Goal: Information Seeking & Learning: Learn about a topic

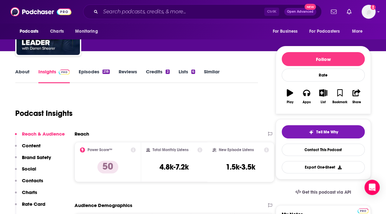
click at [30, 145] on p "Content" at bounding box center [31, 145] width 19 height 6
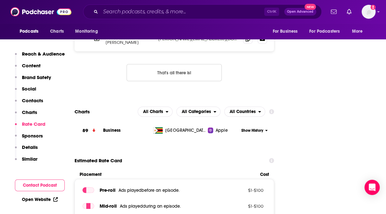
scroll to position [714, 0]
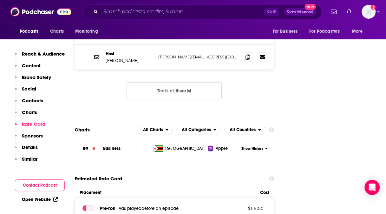
click at [106, 146] on span "Business" at bounding box center [111, 148] width 17 height 5
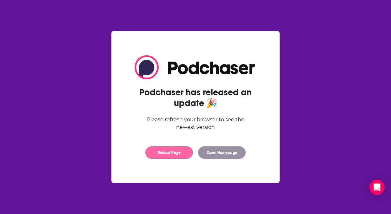
click at [165, 152] on button "Reload Page" at bounding box center [169, 152] width 48 height 12
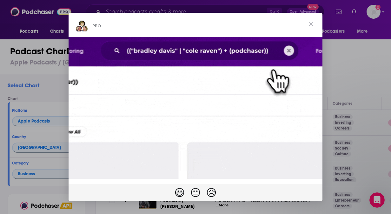
click at [310, 22] on span "Close" at bounding box center [310, 24] width 23 height 23
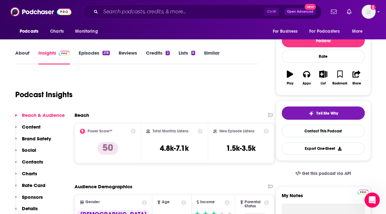
scroll to position [9, 0]
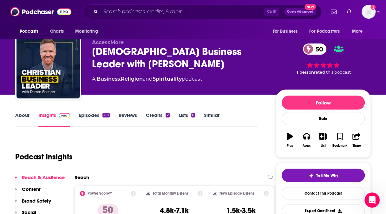
click at [86, 114] on link "Episodes 218" at bounding box center [94, 119] width 31 height 15
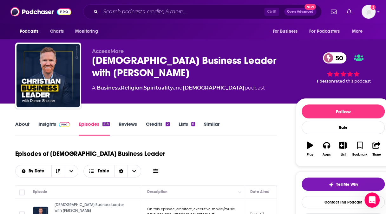
click at [156, 125] on link "Credits 2" at bounding box center [157, 128] width 23 height 15
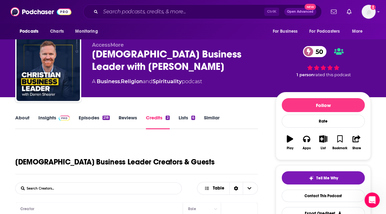
scroll to position [3, 0]
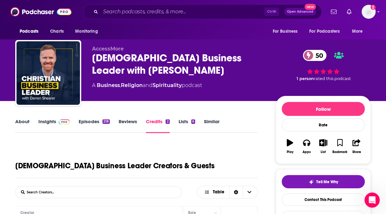
click at [183, 121] on link "Lists 6" at bounding box center [187, 125] width 16 height 15
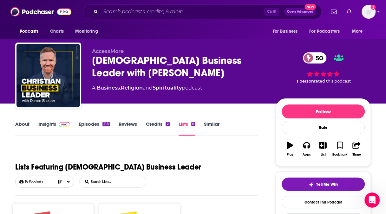
click at [211, 123] on link "Similar" at bounding box center [212, 128] width 16 height 15
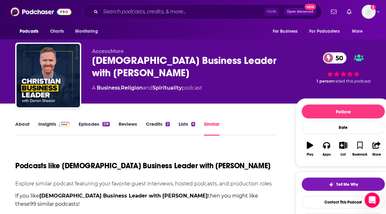
click at [48, 124] on link "Insights" at bounding box center [53, 128] width 31 height 15
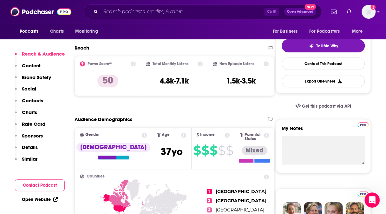
scroll to position [142, 0]
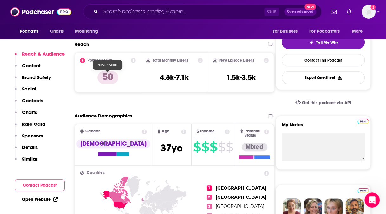
click at [111, 75] on p "50" at bounding box center [107, 77] width 21 height 13
click at [82, 59] on icon at bounding box center [82, 60] width 5 height 5
click at [133, 61] on icon at bounding box center [133, 60] width 5 height 5
click at [153, 42] on link "Power Score™" at bounding box center [153, 41] width 28 height 5
